Goal: Task Accomplishment & Management: Manage account settings

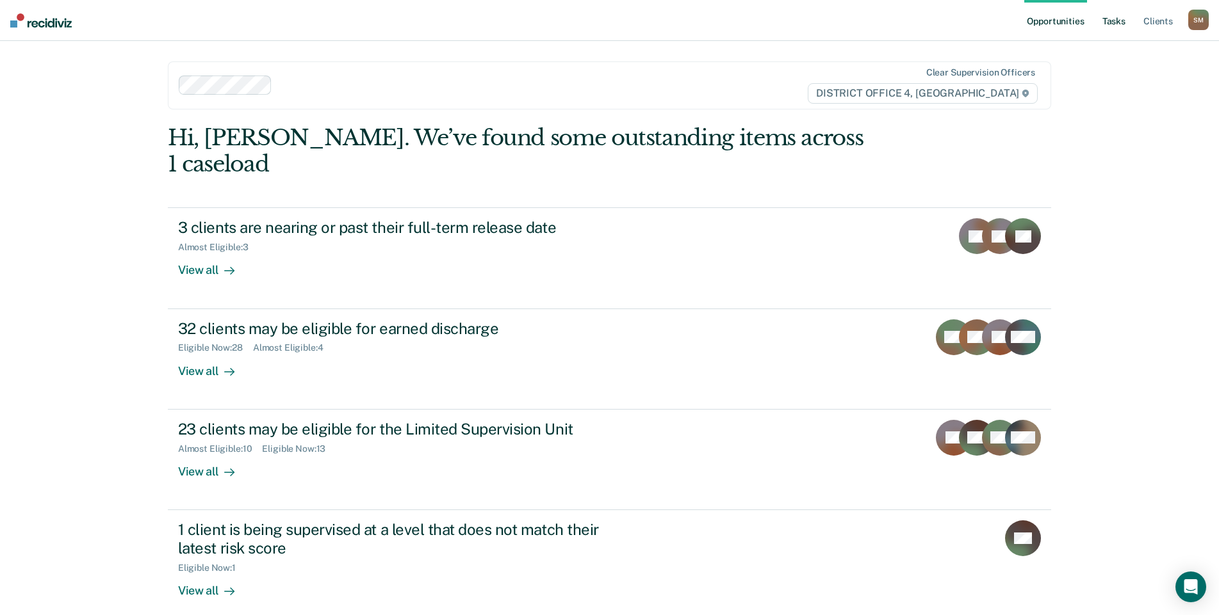
click at [1121, 20] on link "Tasks" at bounding box center [1113, 20] width 28 height 41
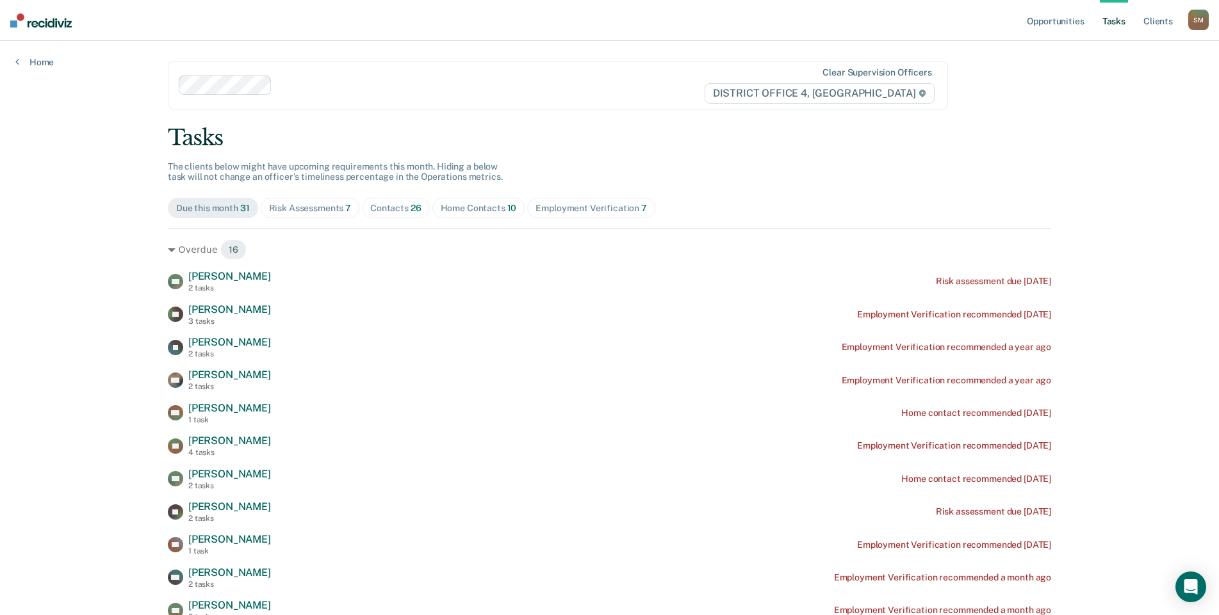
click at [400, 209] on div "Contacts 26" at bounding box center [395, 208] width 51 height 11
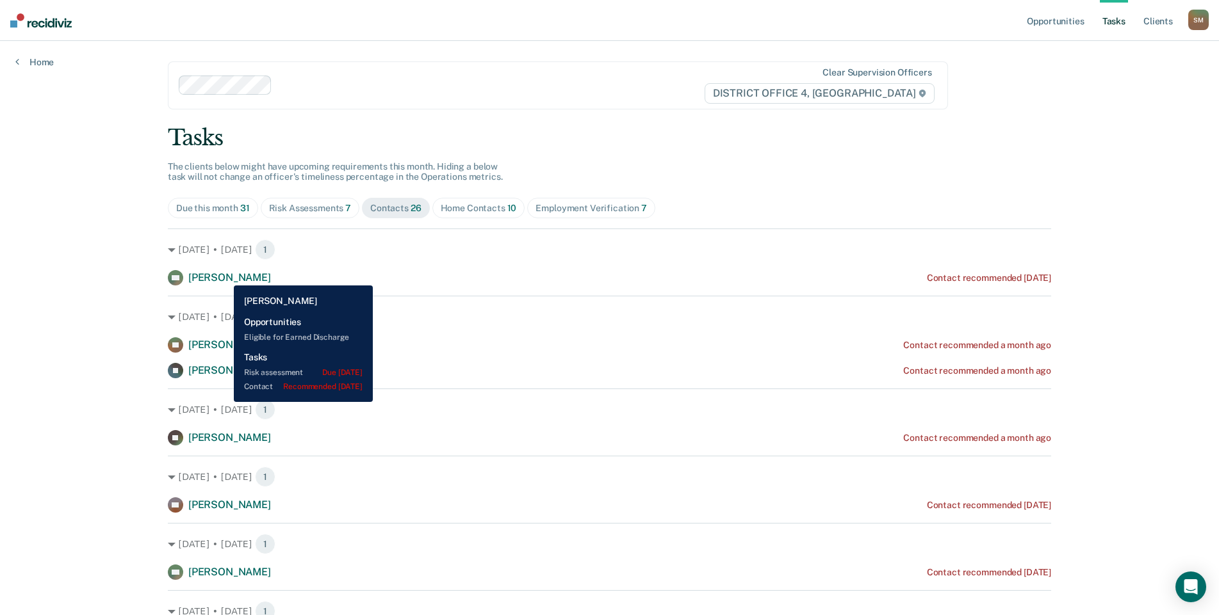
click at [224, 276] on span "[PERSON_NAME]" at bounding box center [229, 278] width 83 height 12
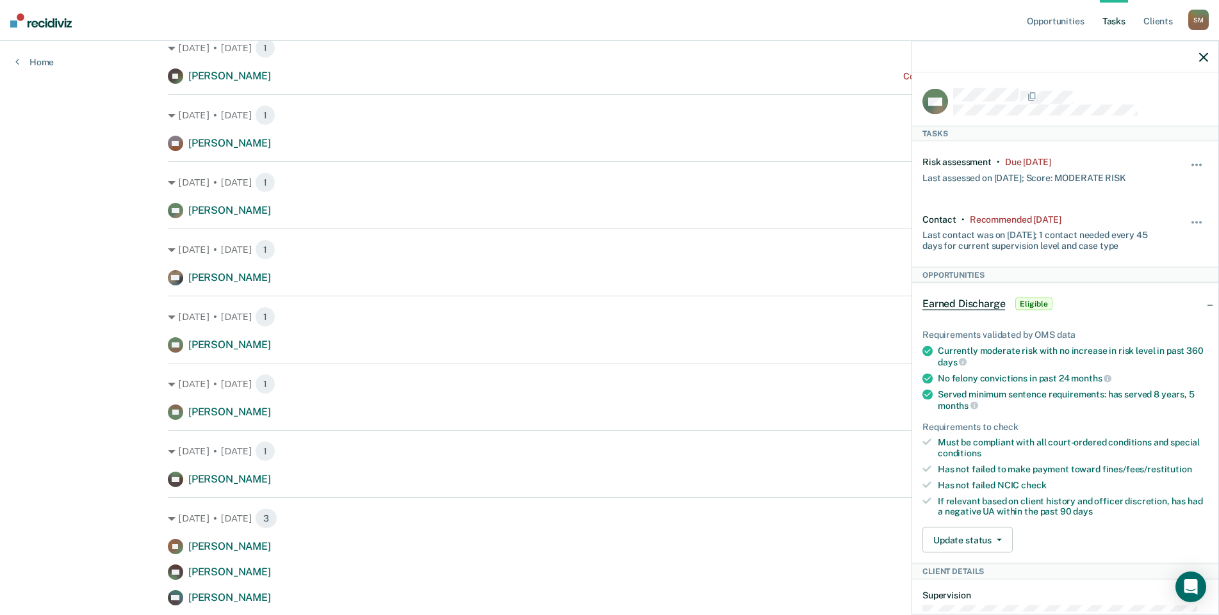
scroll to position [384, 0]
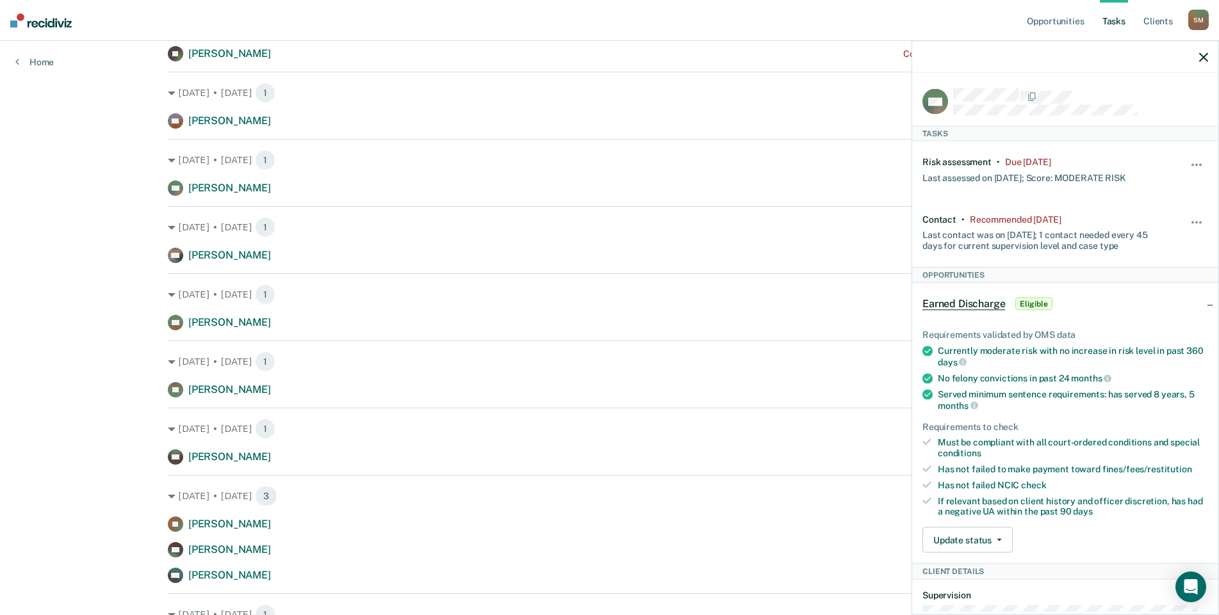
click at [1204, 60] on icon "button" at bounding box center [1203, 57] width 9 height 9
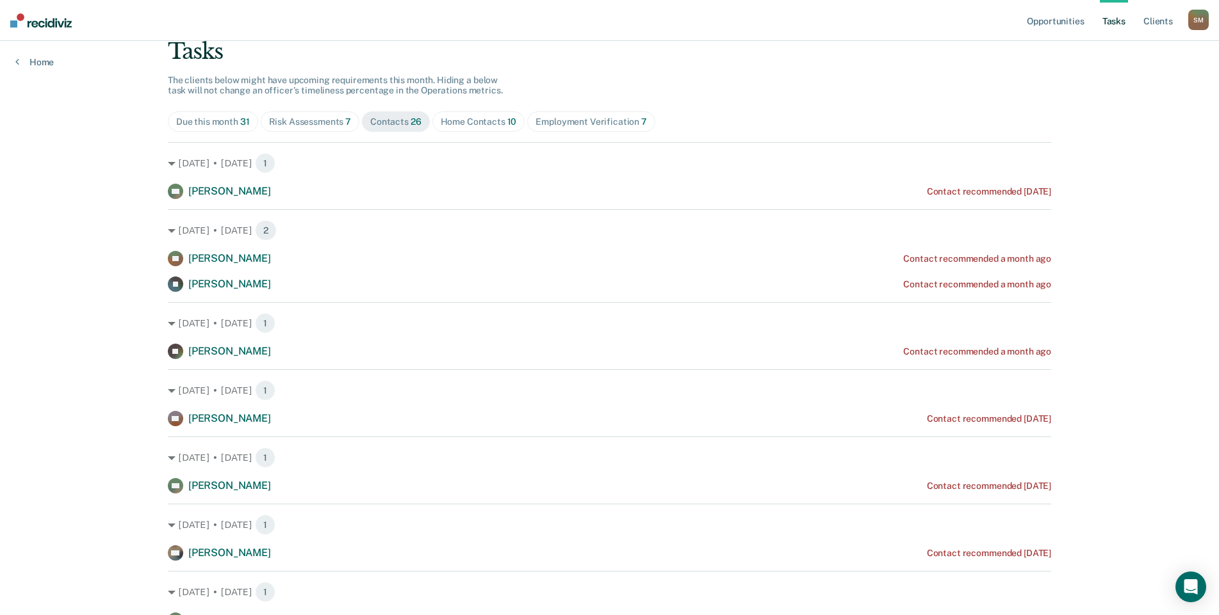
scroll to position [64, 0]
